Goal: Transaction & Acquisition: Book appointment/travel/reservation

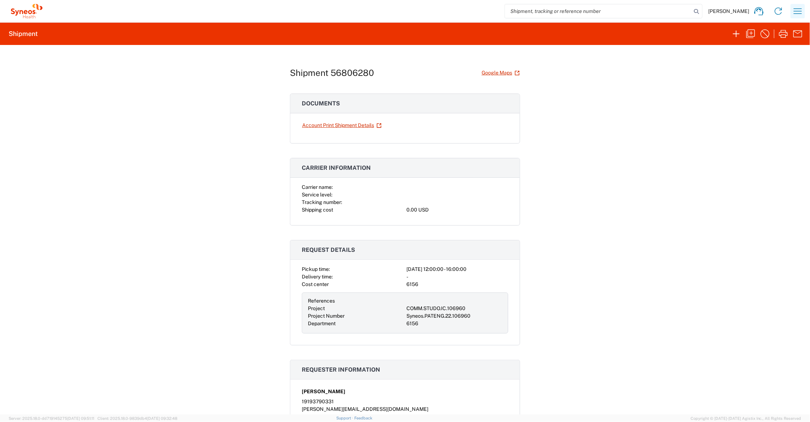
click at [797, 8] on icon "button" at bounding box center [798, 11] width 12 height 12
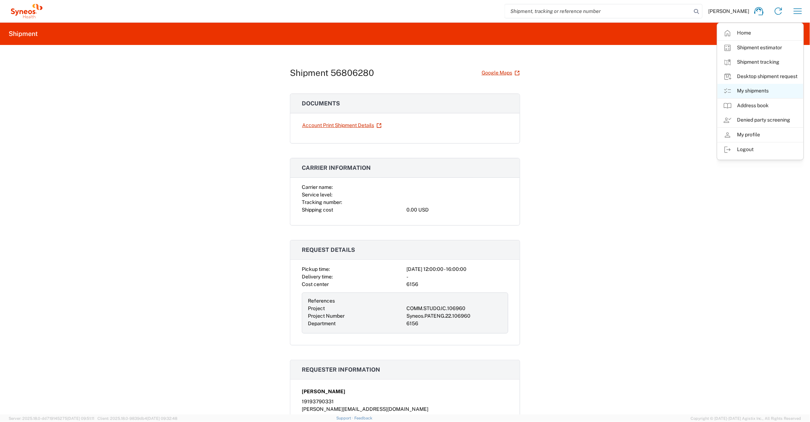
click at [756, 90] on link "My shipments" at bounding box center [760, 91] width 86 height 14
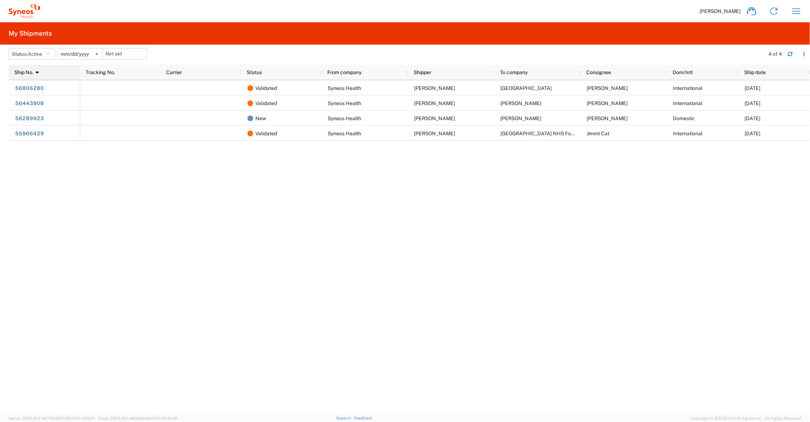
click at [39, 72] on icon at bounding box center [37, 72] width 3 height 5
click at [40, 51] on span "Active" at bounding box center [35, 54] width 14 height 6
click at [43, 93] on span "All" at bounding box center [51, 91] width 84 height 11
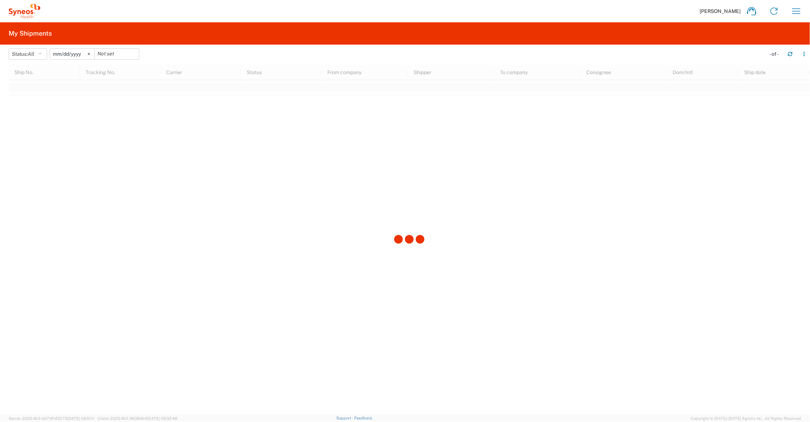
click at [43, 93] on div at bounding box center [409, 239] width 801 height 349
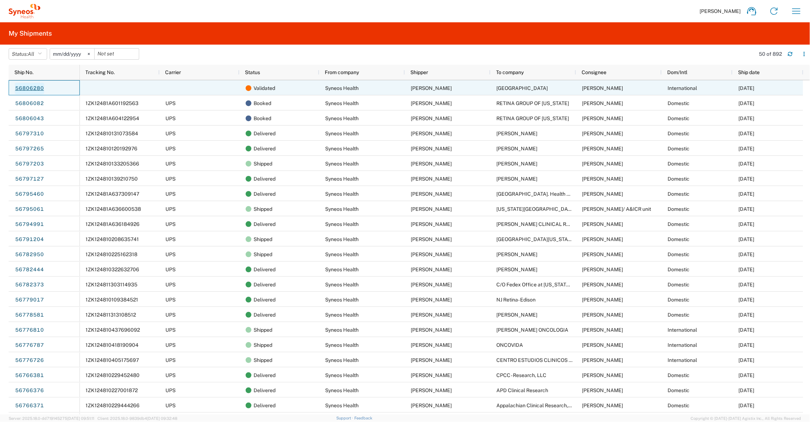
click at [28, 87] on link "56806280" at bounding box center [29, 89] width 29 height 12
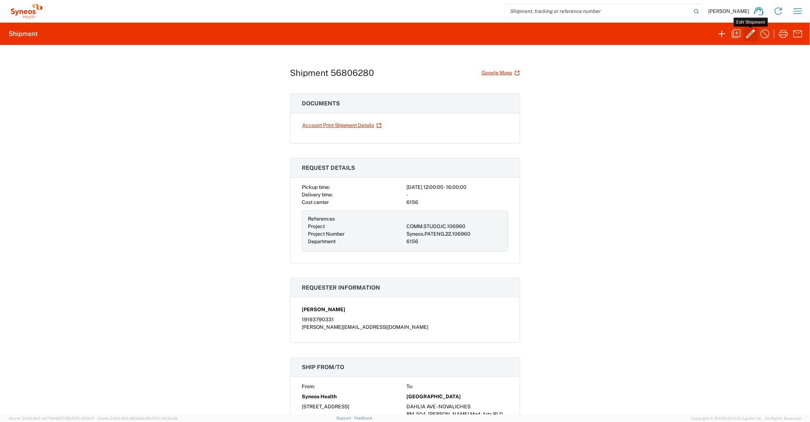
click at [750, 32] on icon "button" at bounding box center [750, 34] width 12 height 12
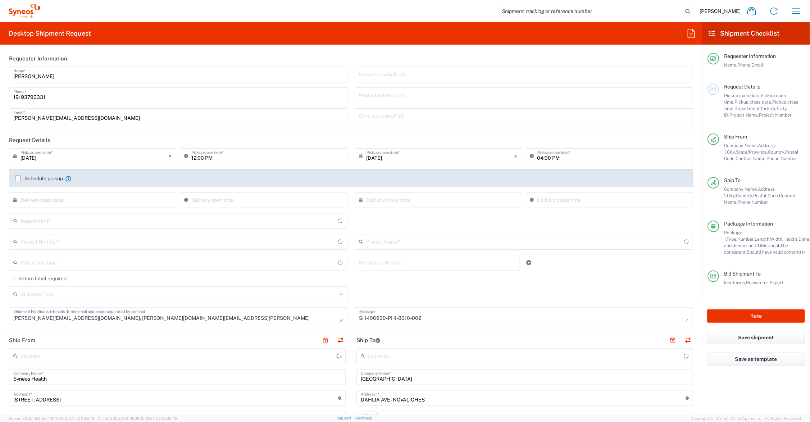
type input "Medium Box"
type input "COMM.STUDO.IC.106960"
type input "Philippines"
type input "Ohio"
type input "Delivery Duty Paid"
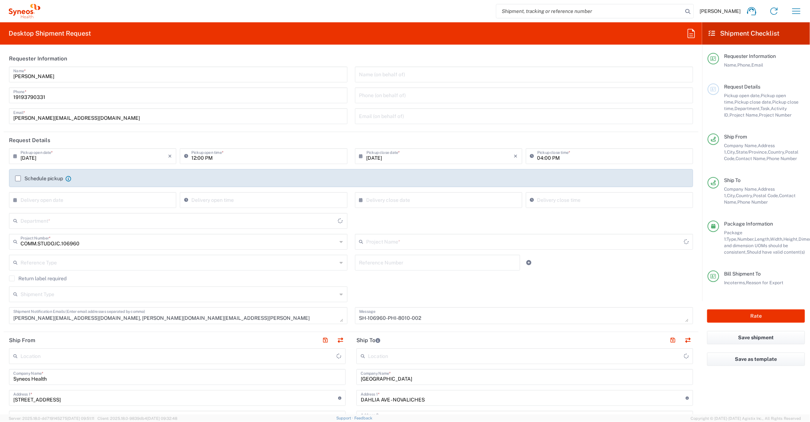
type input "Syneos.PATENG.22.106960"
type input "United States"
type input "6156"
type input "Syneos Health Communications-Westerville OH"
click at [193, 157] on input "12:00 PM" at bounding box center [266, 155] width 151 height 13
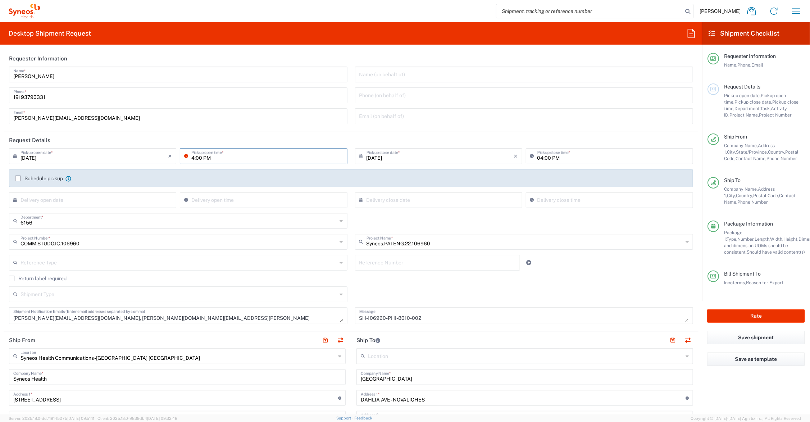
type input "04:00 PM"
click at [537, 155] on input "04:00 PM" at bounding box center [612, 155] width 151 height 13
type input "05:00 PM"
drag, startPoint x: 47, startPoint y: 116, endPoint x: -3, endPoint y: 116, distance: 50.0
click at [0, 116] on html "John Polandick Home Shipment estimator Shipment tracking Desktop shipment reque…" at bounding box center [405, 211] width 810 height 422
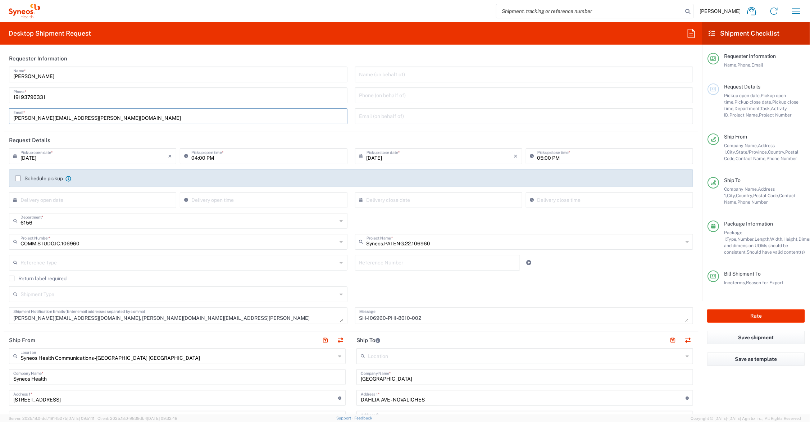
type input "melissa.storer@syneoshealth.com"
drag, startPoint x: 96, startPoint y: 317, endPoint x: -26, endPoint y: 317, distance: 122.2
click at [0, 317] on html "John Polandick Home Shipment estimator Shipment tracking Desktop shipment reque…" at bounding box center [405, 211] width 810 height 422
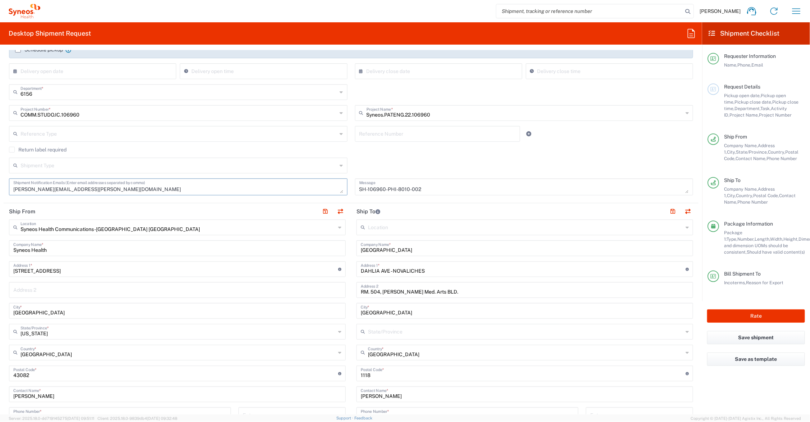
scroll to position [180, 0]
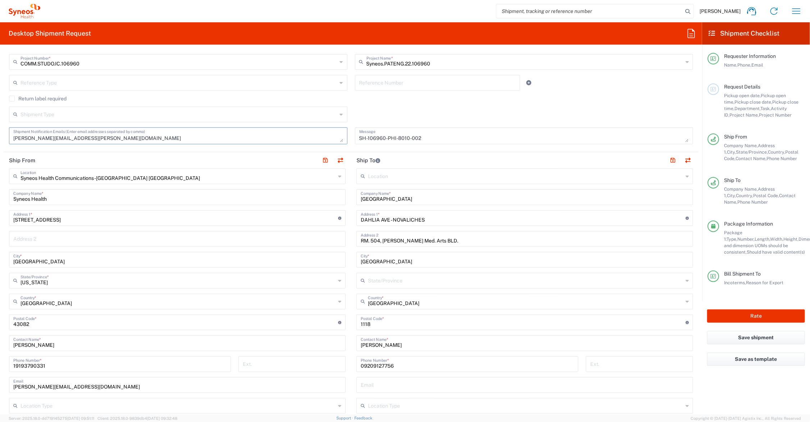
type textarea "marlon.bauzon@101scsi.com"
click at [404, 197] on input "[GEOGRAPHIC_DATA]" at bounding box center [525, 196] width 328 height 13
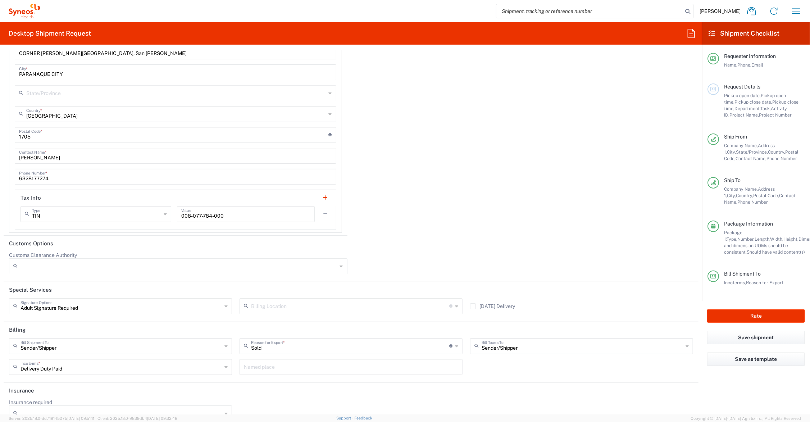
scroll to position [1122, 0]
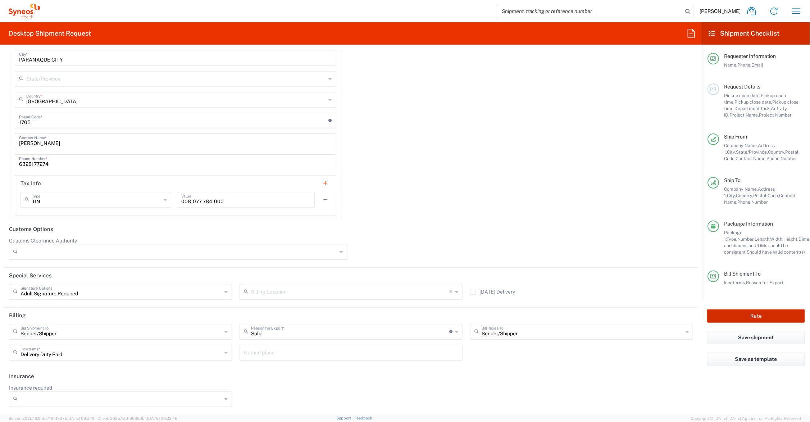
type input "FAR EASTERN UNIV. HOSPITAL"
click at [745, 315] on button "Rate" at bounding box center [756, 315] width 98 height 13
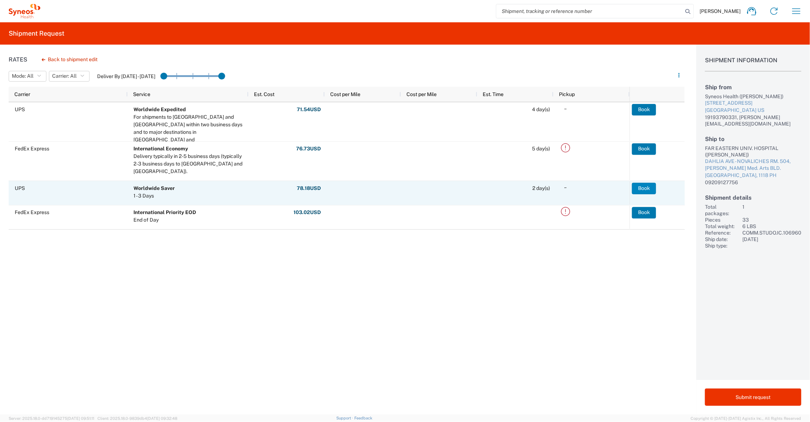
click at [646, 187] on button "Book" at bounding box center [644, 189] width 24 height 12
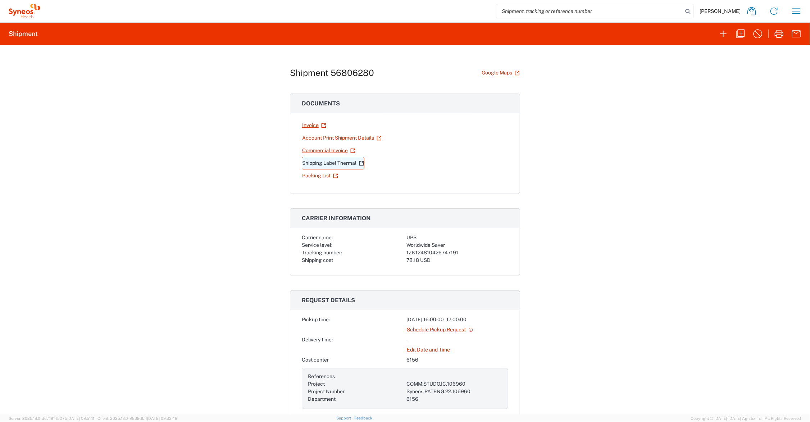
click at [346, 162] on link "Shipping Label Thermal" at bounding box center [333, 163] width 63 height 13
click at [725, 32] on icon "button" at bounding box center [723, 34] width 12 height 12
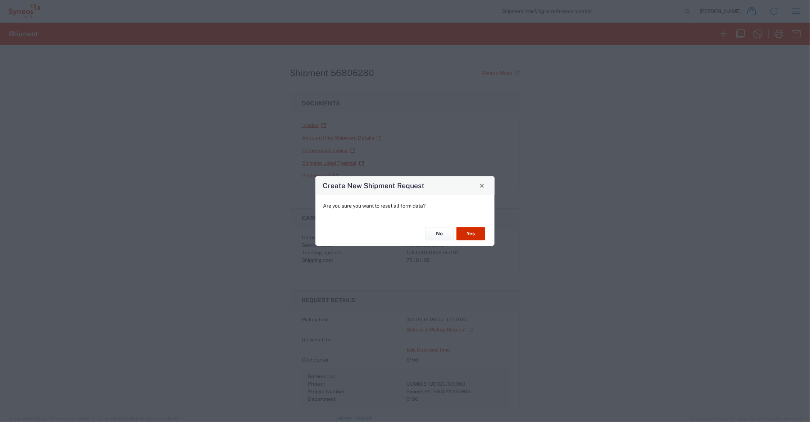
click at [479, 231] on button "Yes" at bounding box center [470, 233] width 29 height 13
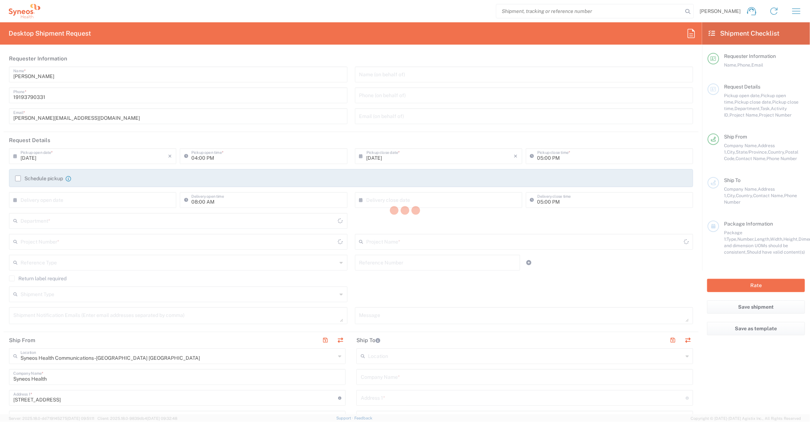
type input "Ohio"
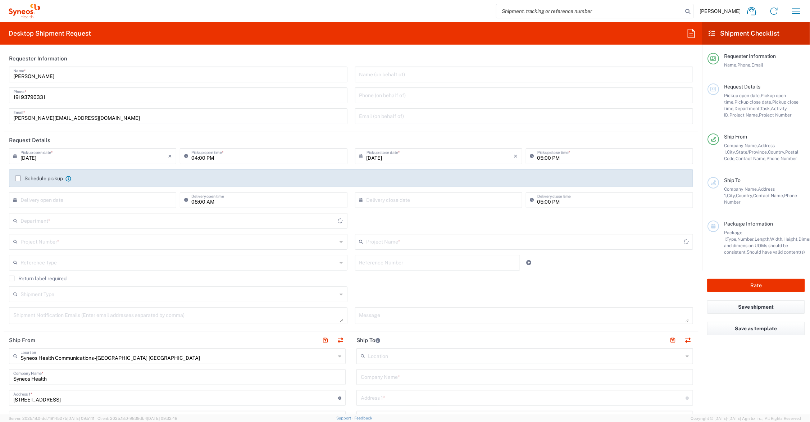
type input "6156"
click at [405, 238] on input "text" at bounding box center [524, 241] width 317 height 13
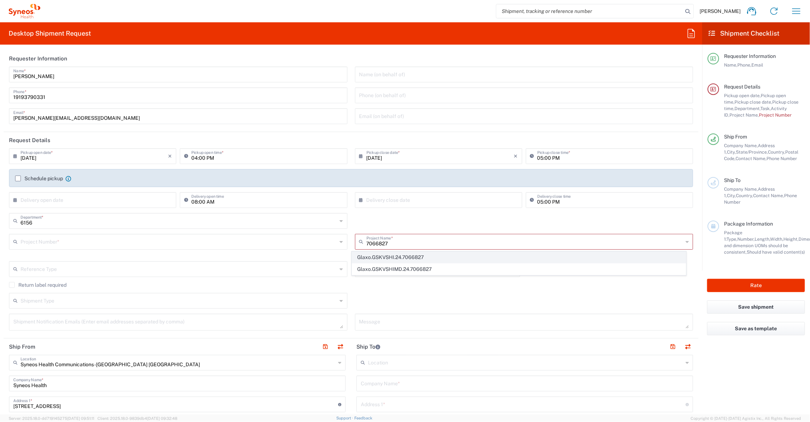
click at [388, 255] on span "Glaxo.GSKVSHI.24.7066827" at bounding box center [518, 257] width 333 height 11
type input "Glaxo.GSKVSHI.24.7066827"
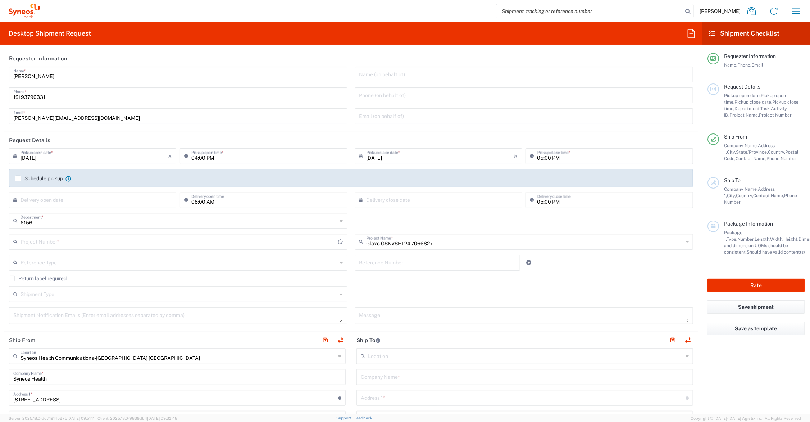
type input "PRUS.CCAUS.CL.7066827"
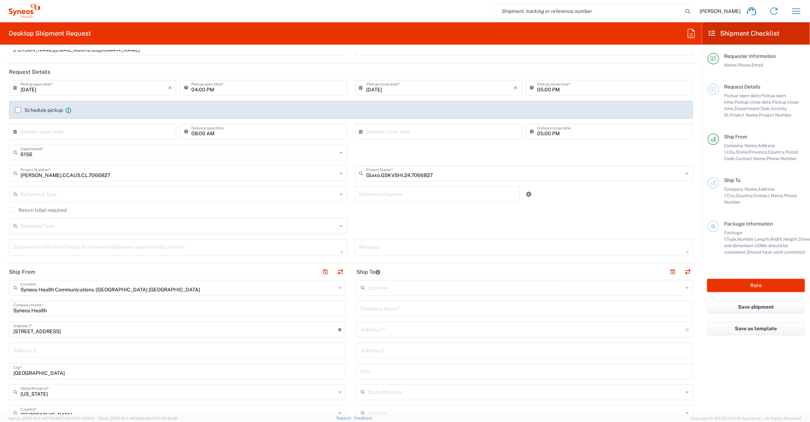
scroll to position [90, 0]
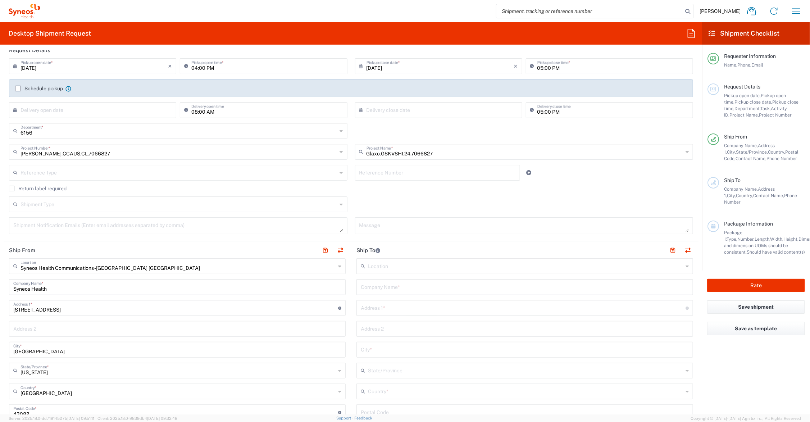
click at [425, 286] on input "text" at bounding box center [525, 286] width 328 height 13
type input "Downtown LA Proper Hotel"
type input "1100 S. Broadway"
type input "Los Angeles"
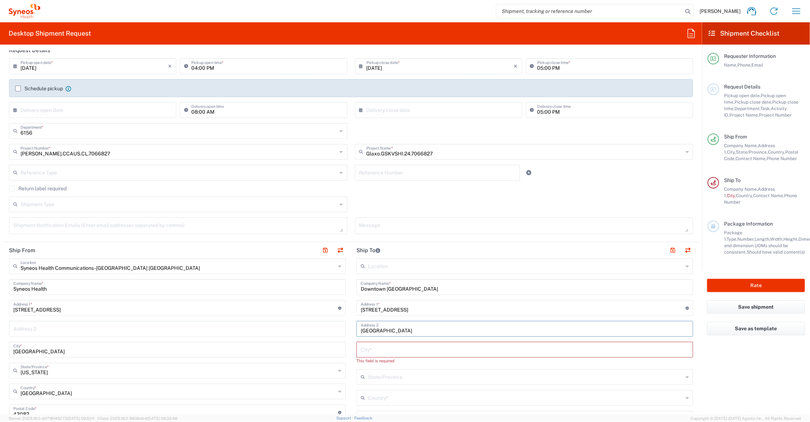
drag, startPoint x: 392, startPoint y: 328, endPoint x: 347, endPoint y: 325, distance: 45.0
click at [351, 325] on main "Location Addison Whitney LLC-Morrisvile NC US Barcelona-Syneos Health BioSector…" at bounding box center [524, 412] width 347 height 308
paste input "Los Angeles"
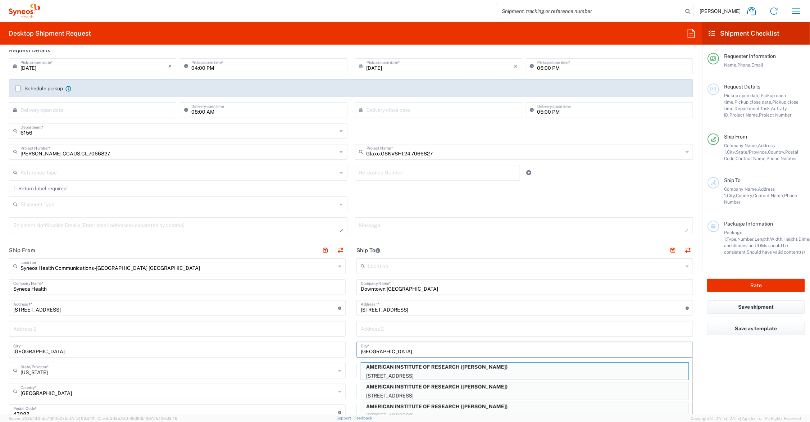
type input "Los Angeles"
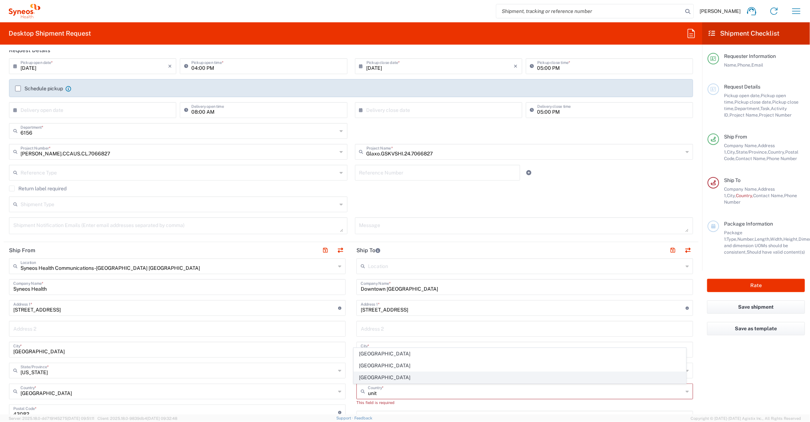
click at [360, 375] on span "United States" at bounding box center [520, 377] width 332 height 11
type input "United States"
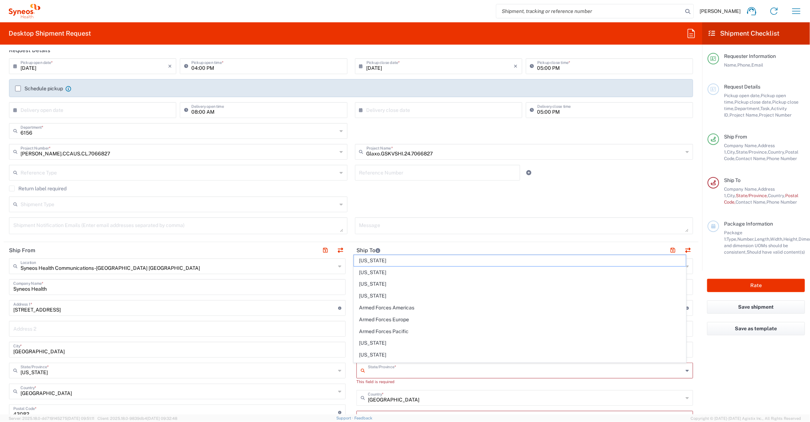
click at [380, 370] on input "text" at bounding box center [525, 369] width 315 height 13
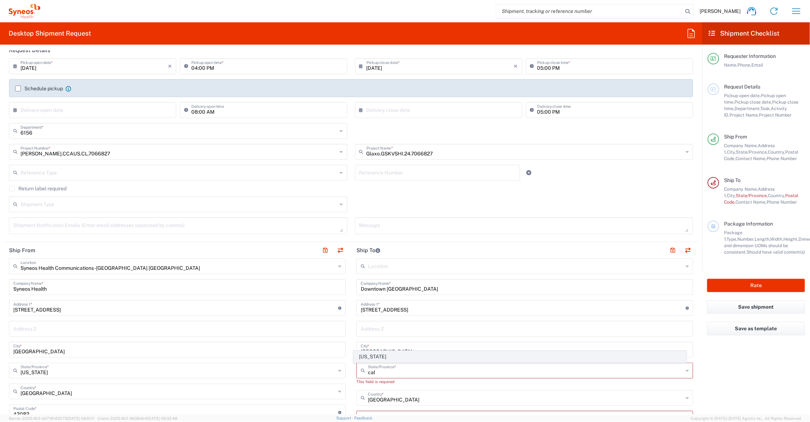
click at [376, 355] on span "California" at bounding box center [520, 356] width 332 height 11
type input "California"
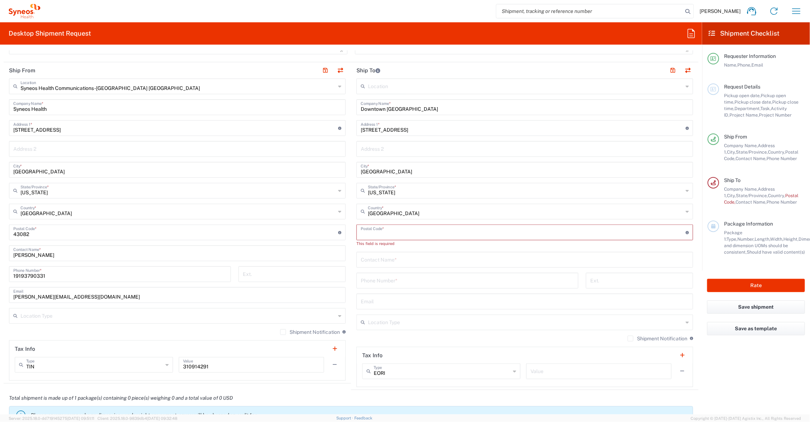
click at [398, 232] on input "undefined" at bounding box center [523, 231] width 325 height 13
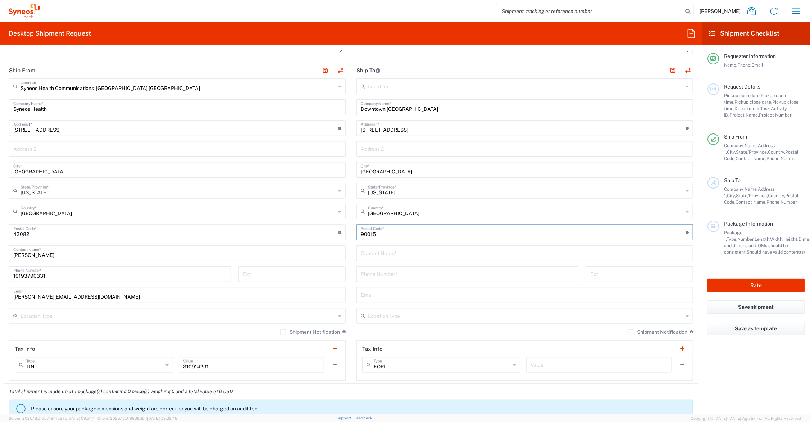
type input "90015"
click at [393, 250] on input "text" at bounding box center [525, 252] width 328 height 13
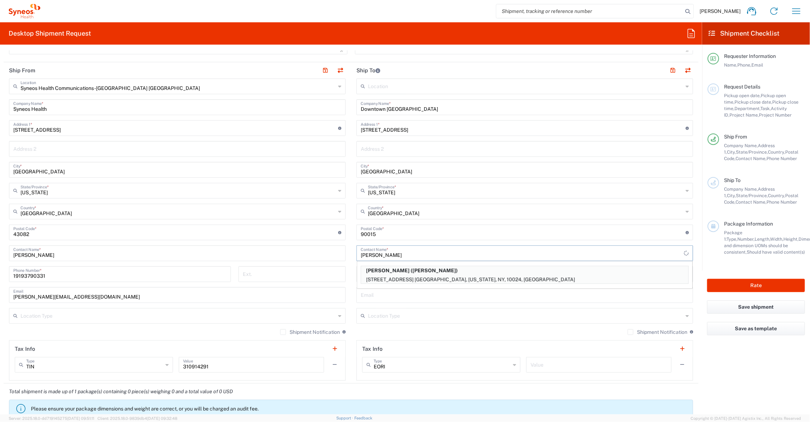
type input "Izzy Conolly"
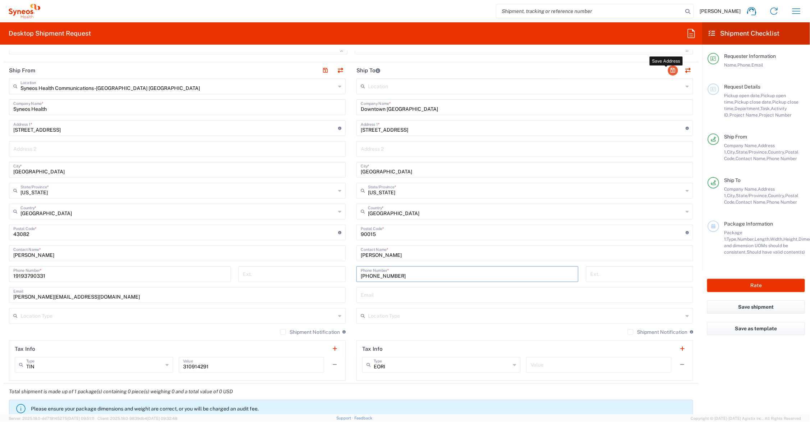
type input "203-246-5562"
click at [668, 70] on button "button" at bounding box center [673, 70] width 10 height 10
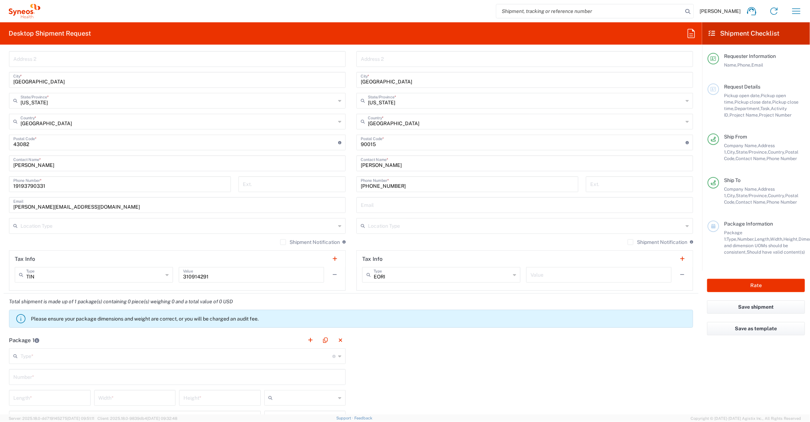
scroll to position [449, 0]
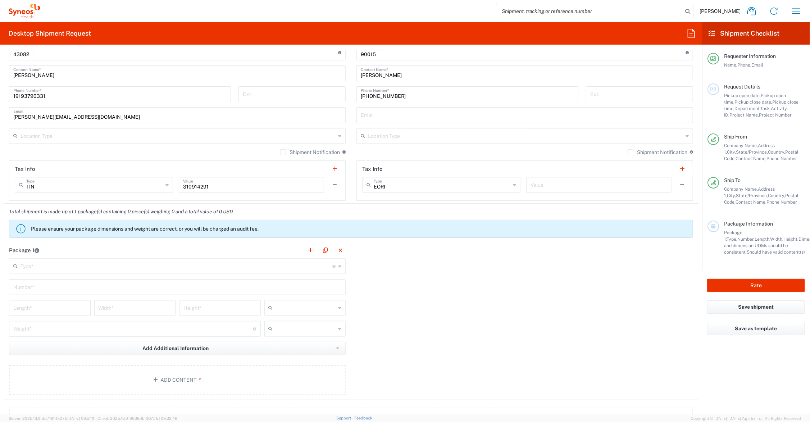
click at [70, 268] on input "text" at bounding box center [176, 265] width 312 height 13
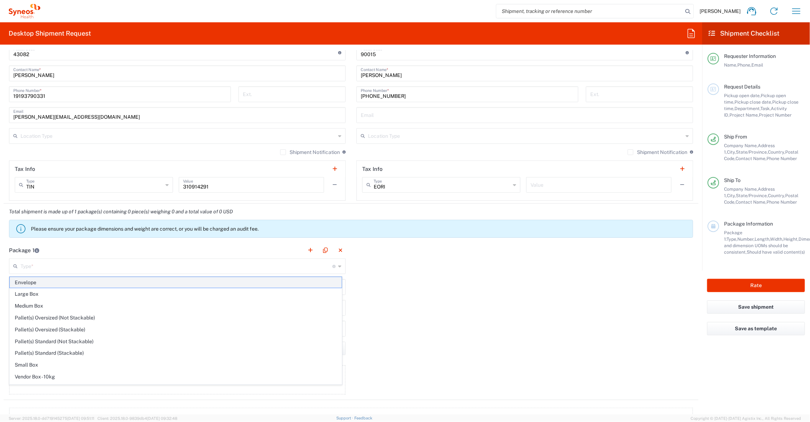
click at [35, 281] on span "Envelope" at bounding box center [176, 282] width 332 height 11
type input "Envelope"
type input "1"
type input "9.5"
type input "12.5"
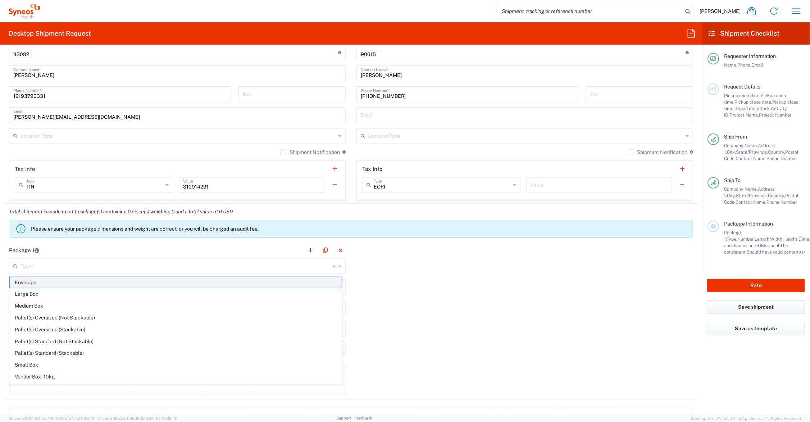
type input "0.25"
type input "in"
type input "0.45"
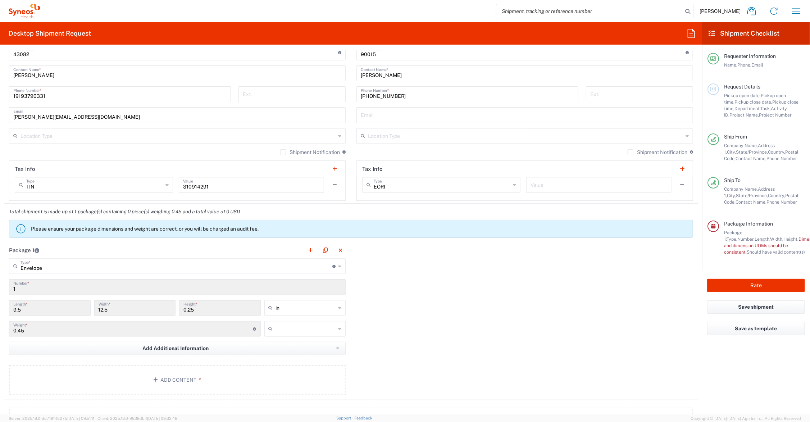
drag, startPoint x: 25, startPoint y: 289, endPoint x: -5, endPoint y: 290, distance: 30.6
click at [0, 290] on html "John Polandick Home Shipment estimator Shipment tracking Desktop shipment reque…" at bounding box center [405, 211] width 810 height 422
drag, startPoint x: -5, startPoint y: 290, endPoint x: 62, endPoint y: 291, distance: 67.2
click at [62, 291] on input "1" at bounding box center [177, 286] width 328 height 13
click at [177, 378] on button "Add Content *" at bounding box center [177, 379] width 336 height 29
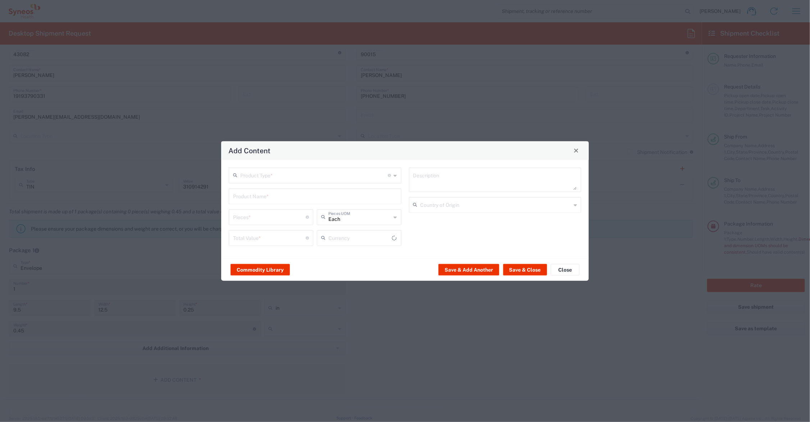
type input "US Dollar"
click at [260, 177] on input "text" at bounding box center [314, 174] width 148 height 13
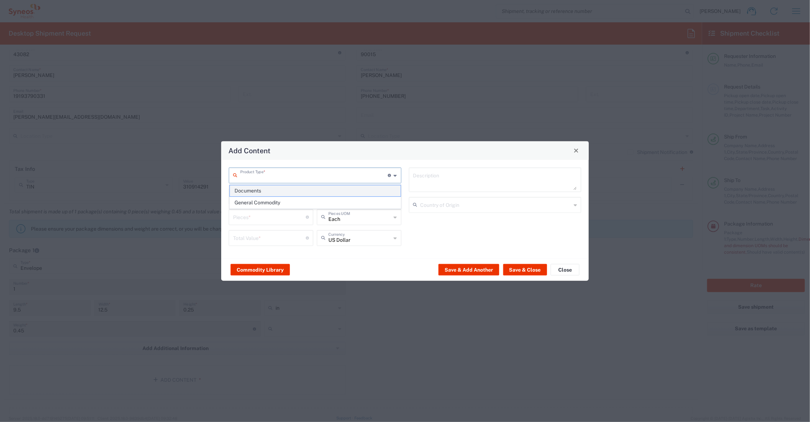
click at [261, 189] on span "Documents" at bounding box center [315, 190] width 171 height 11
type input "Documents"
type input "1"
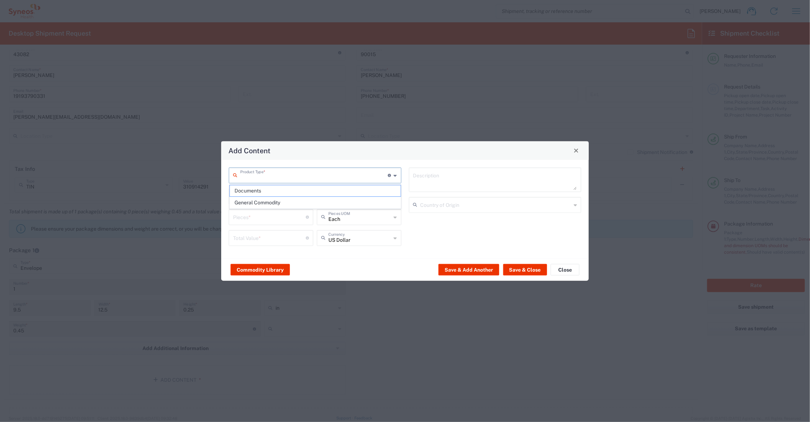
type textarea "Documents"
drag, startPoint x: 242, startPoint y: 220, endPoint x: 198, endPoint y: 221, distance: 44.3
click at [198, 223] on div "Add Content Documents Product Type * Document: Paper document generated interna…" at bounding box center [405, 211] width 810 height 422
type input "6"
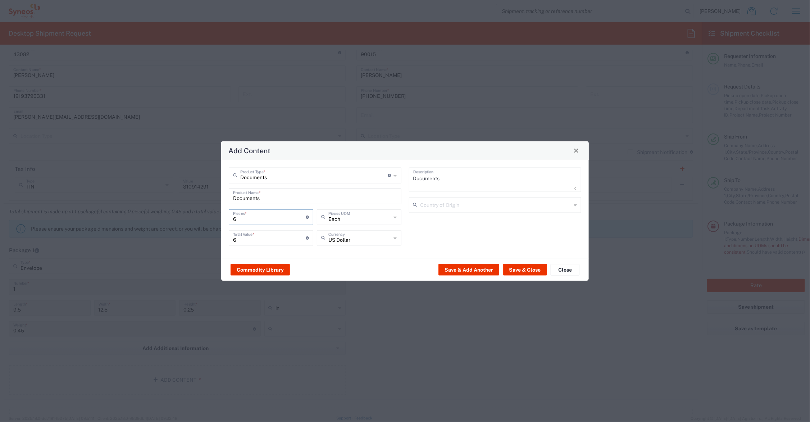
type input "6"
drag, startPoint x: 238, startPoint y: 239, endPoint x: 211, endPoint y: 239, distance: 26.6
click at [211, 239] on div "Add Content Documents Product Type * Document: Paper document generated interna…" at bounding box center [405, 211] width 810 height 422
drag, startPoint x: 249, startPoint y: 240, endPoint x: 216, endPoint y: 238, distance: 32.8
click at [216, 238] on div "Add Content Documents Product Type * Document: Paper document generated interna…" at bounding box center [405, 211] width 810 height 422
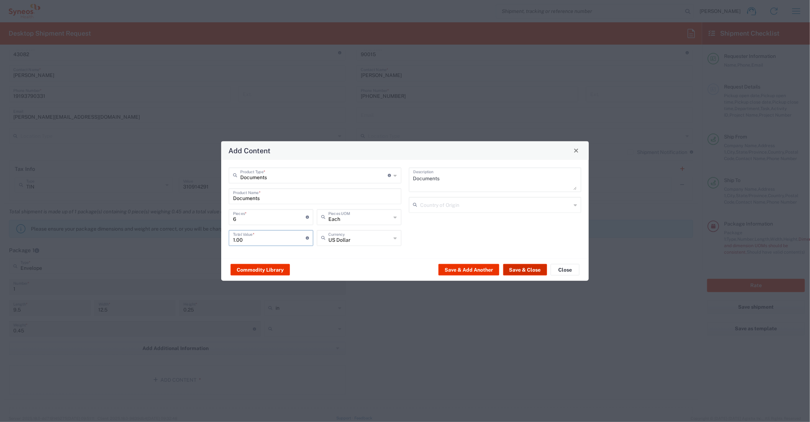
type input "1.00"
click at [528, 267] on button "Save & Close" at bounding box center [525, 270] width 44 height 12
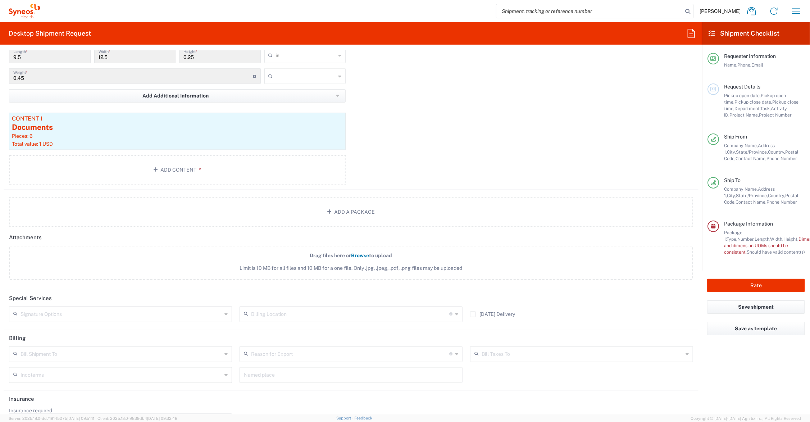
scroll to position [719, 0]
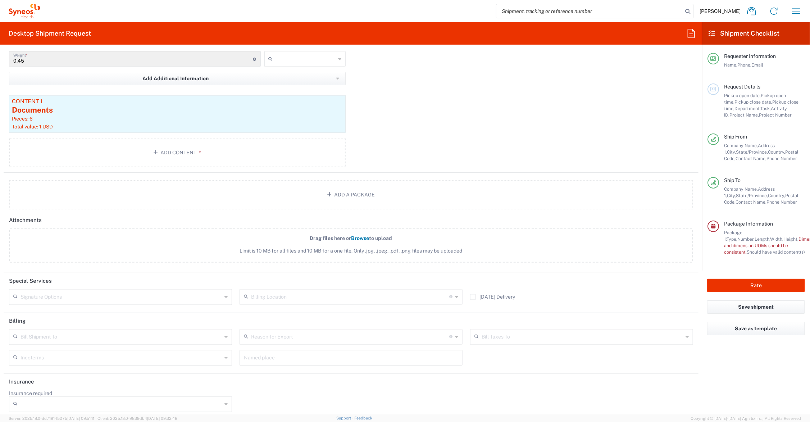
click at [470, 297] on label "Saturday Delivery" at bounding box center [492, 297] width 45 height 6
click at [473, 297] on input "Saturday Delivery" at bounding box center [473, 297] width 0 height 0
click at [110, 296] on input "text" at bounding box center [120, 296] width 201 height 13
click at [63, 312] on span "Adult Signature Required" at bounding box center [119, 311] width 219 height 11
click at [224, 295] on icon at bounding box center [225, 297] width 3 height 12
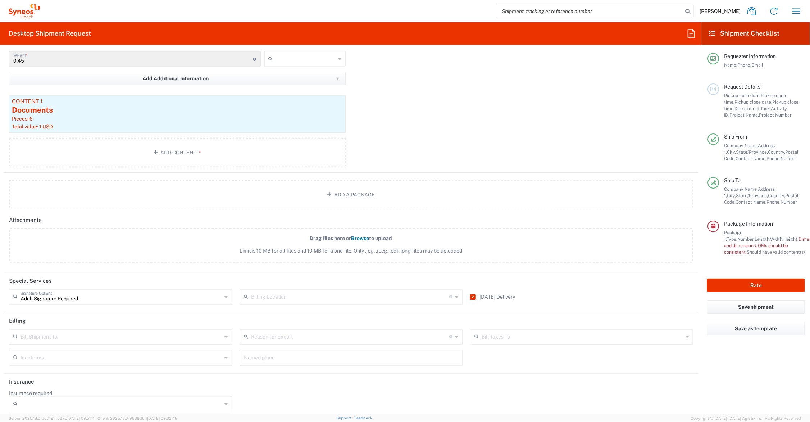
type input "Adult Signature Required"
drag, startPoint x: 24, startPoint y: 295, endPoint x: -5, endPoint y: 295, distance: 29.1
click at [0, 295] on html "John Polandick Home Shipment estimator Shipment tracking Desktop shipment reque…" at bounding box center [405, 211] width 810 height 422
click at [89, 263] on div "Drag files here or Browse to upload Limit is 10 MB for all files and 10 MB for …" at bounding box center [350, 249] width 691 height 42
type input "Adult Signature Required"
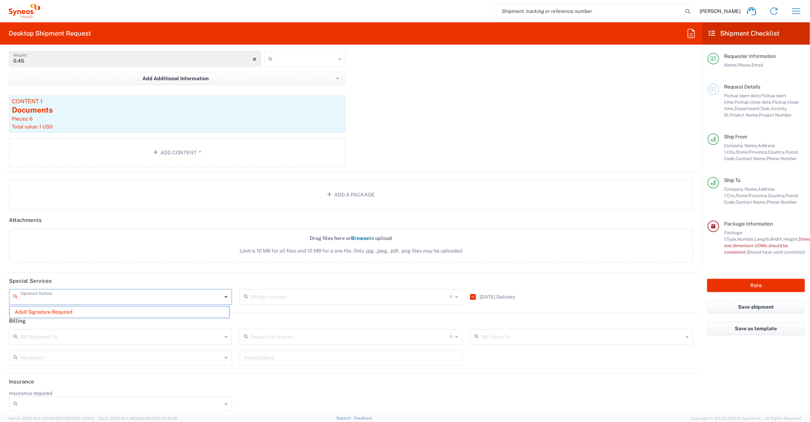
drag, startPoint x: 89, startPoint y: 297, endPoint x: -12, endPoint y: 298, distance: 101.0
click at [0, 298] on html "John Polandick Home Shipment estimator Shipment tracking Desktop shipment reque…" at bounding box center [405, 211] width 810 height 422
type input "Adult Signature Required"
click at [86, 294] on input "Adult Signature Required" at bounding box center [120, 296] width 201 height 13
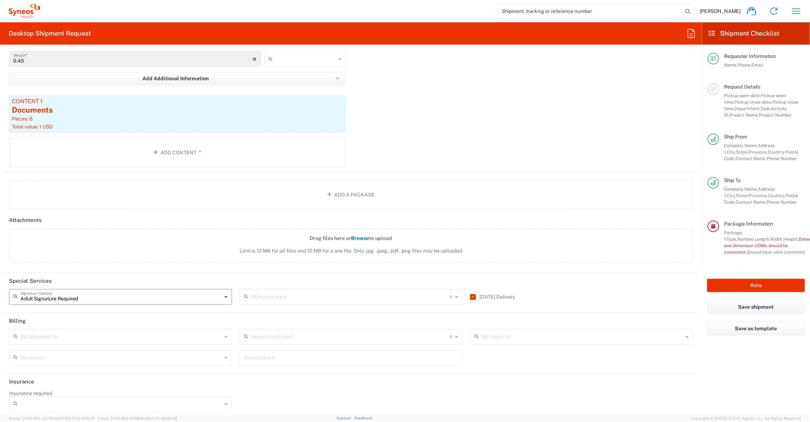
click at [86, 294] on input "Adult Signature Required" at bounding box center [120, 296] width 201 height 13
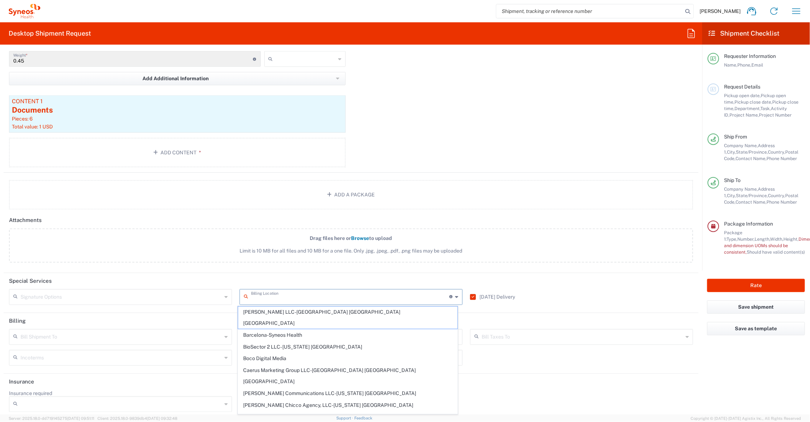
click at [180, 256] on label "Drag files here or Browse to upload Limit is 10 MB for all files and 10 MB for …" at bounding box center [351, 245] width 684 height 34
click at [0, 0] on input "Drag files here or Browse to upload Limit is 10 MB for all files and 10 MB for …" at bounding box center [0, 0] width 0 height 0
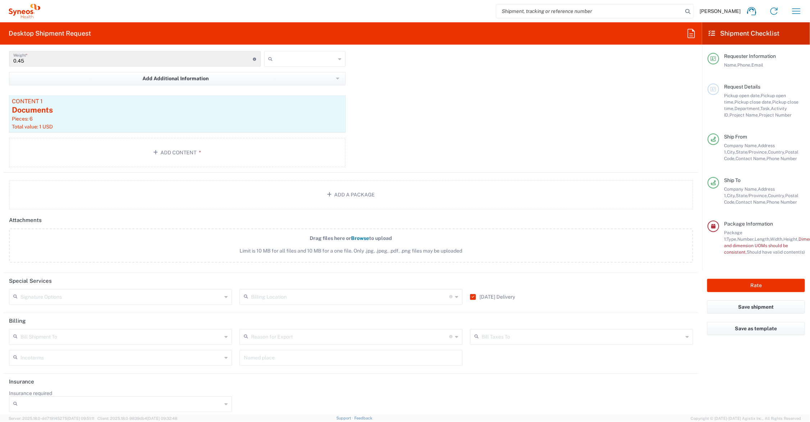
scroll to position [629, 0]
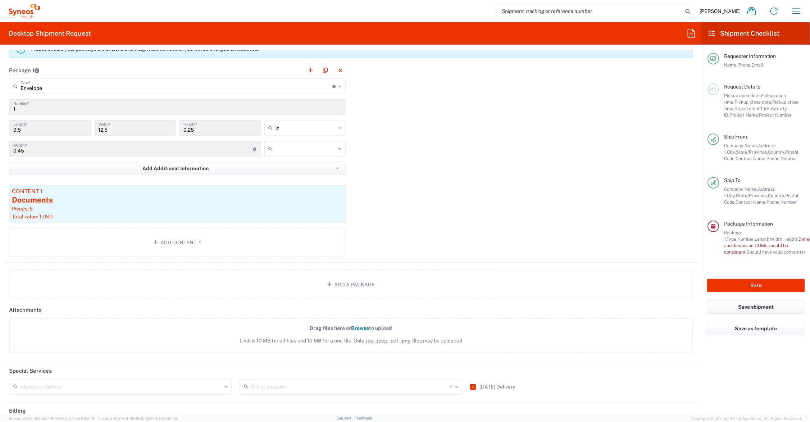
click at [286, 152] on input "text" at bounding box center [306, 149] width 60 height 12
click at [283, 174] on span "lbs" at bounding box center [301, 176] width 79 height 11
type input "lbs"
click at [725, 283] on button "Rate" at bounding box center [756, 285] width 98 height 13
type input "Glaxo.GSKVSHI.24.7066827"
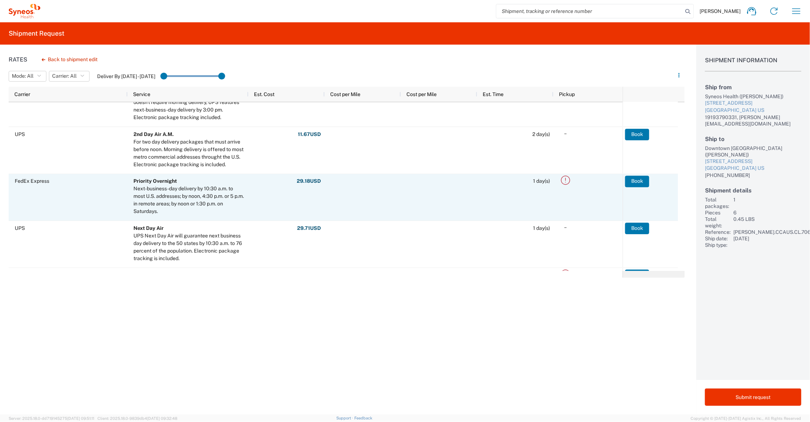
scroll to position [40, 0]
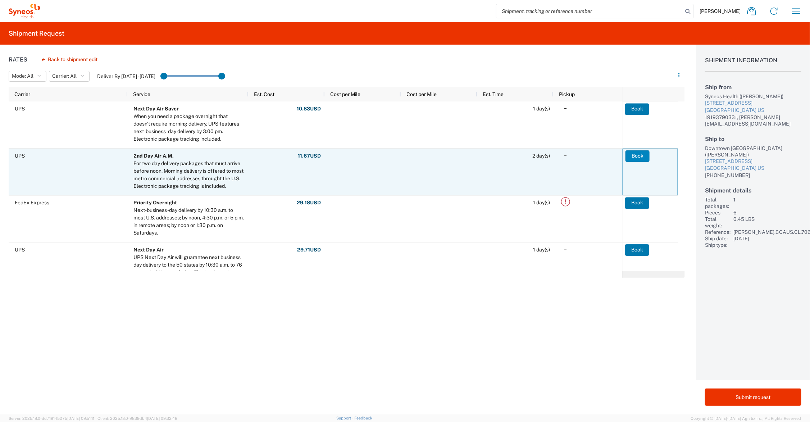
click at [635, 156] on button "Book" at bounding box center [637, 156] width 24 height 12
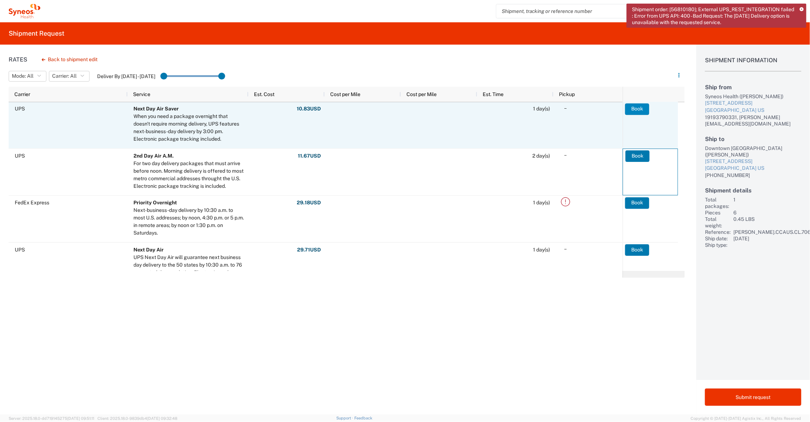
click at [636, 108] on button "Book" at bounding box center [637, 109] width 24 height 12
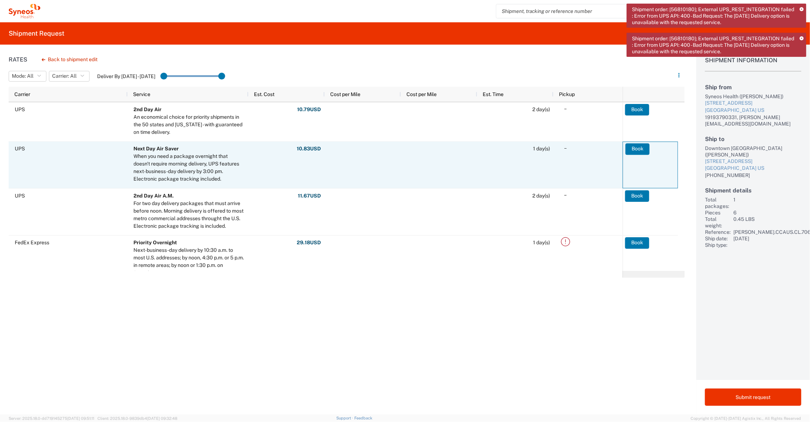
scroll to position [90, 0]
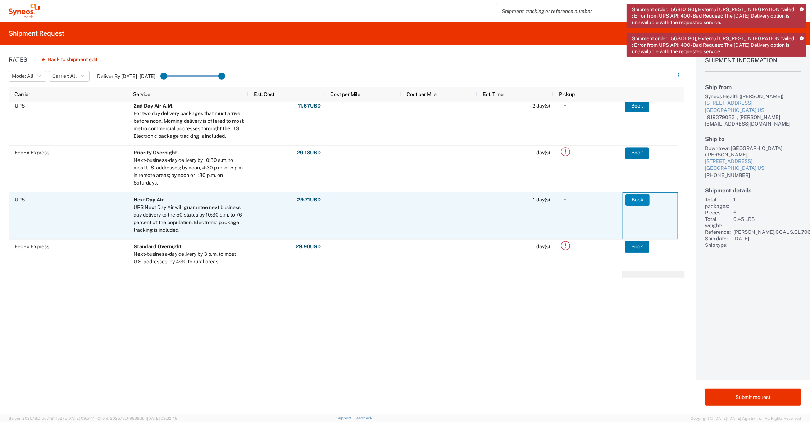
click at [633, 200] on button "Book" at bounding box center [637, 200] width 24 height 12
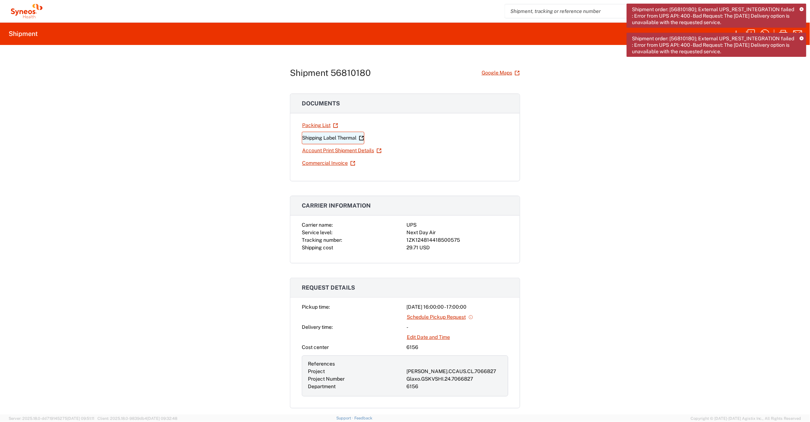
click at [335, 137] on link "Shipping Label Thermal" at bounding box center [333, 138] width 63 height 13
